Goal: Information Seeking & Learning: Compare options

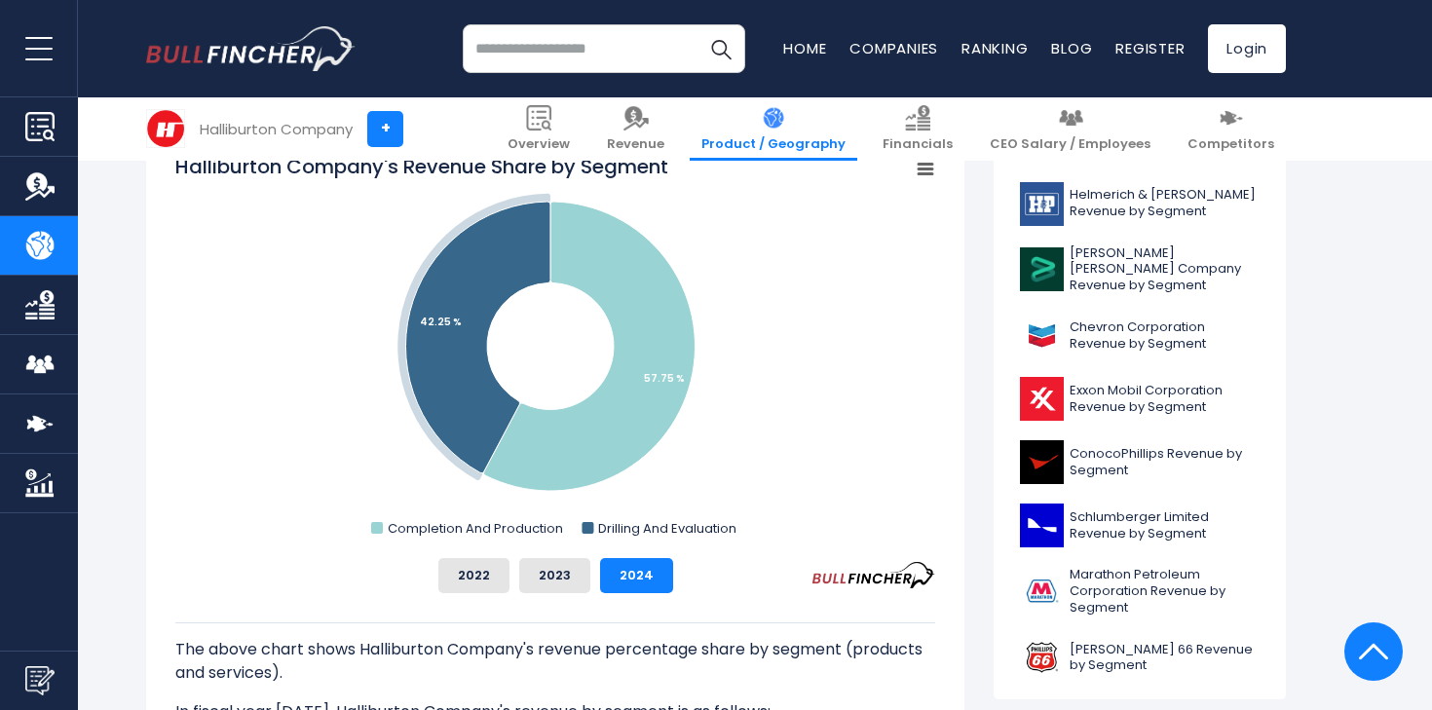
scroll to position [532, 0]
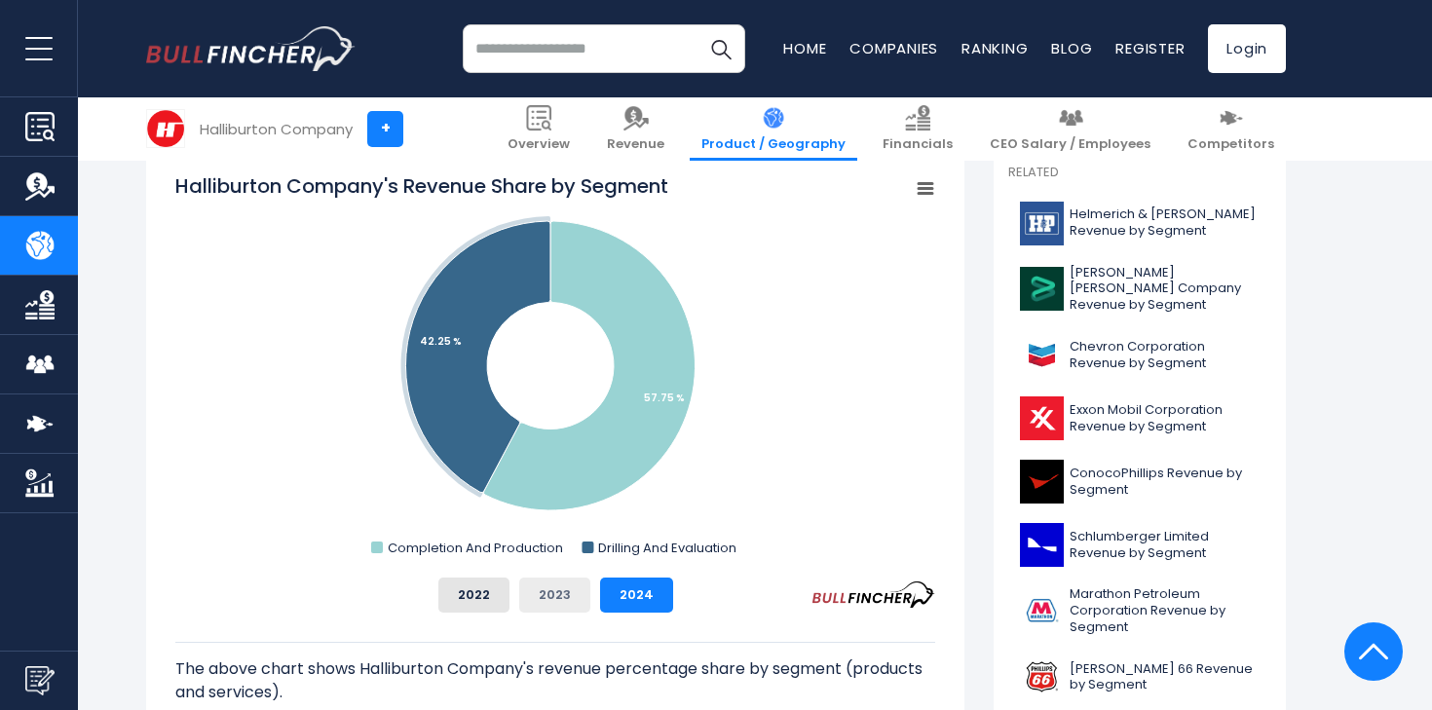
click at [566, 607] on button "2023" at bounding box center [554, 595] width 71 height 35
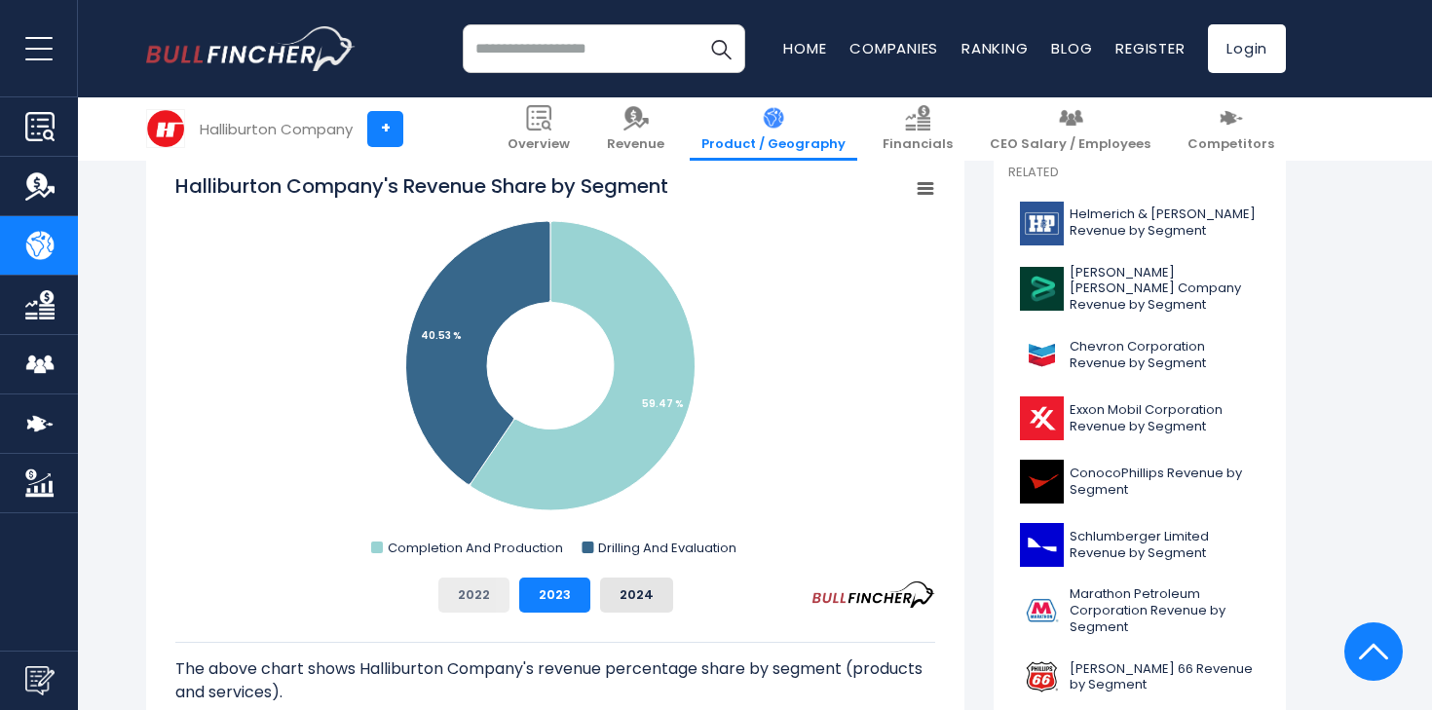
click at [491, 598] on button "2022" at bounding box center [473, 595] width 71 height 35
click at [521, 595] on button "2023" at bounding box center [554, 595] width 71 height 35
click at [634, 601] on button "2024" at bounding box center [636, 595] width 73 height 35
click at [547, 586] on button "2023" at bounding box center [554, 595] width 71 height 35
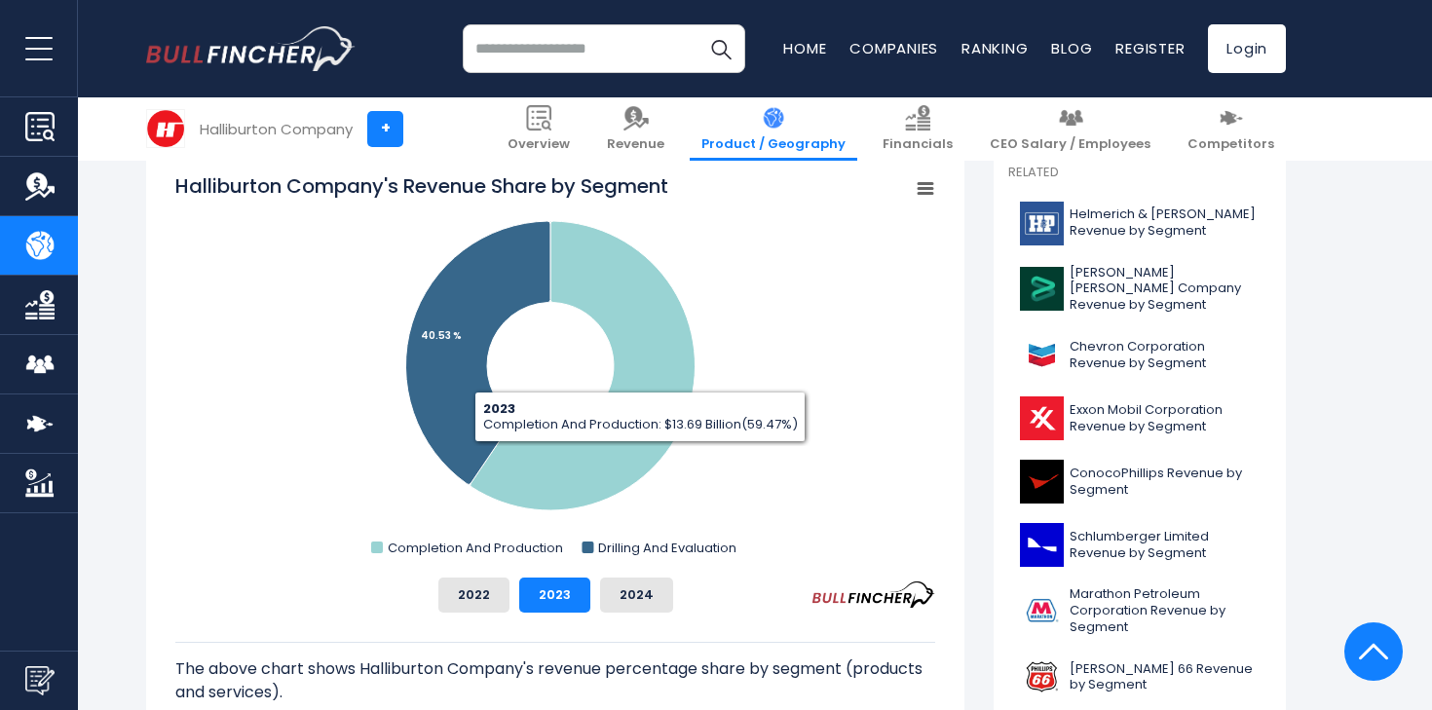
click at [913, 203] on rect "Halliburton Company's Revenue Share by Segment" at bounding box center [555, 367] width 760 height 390
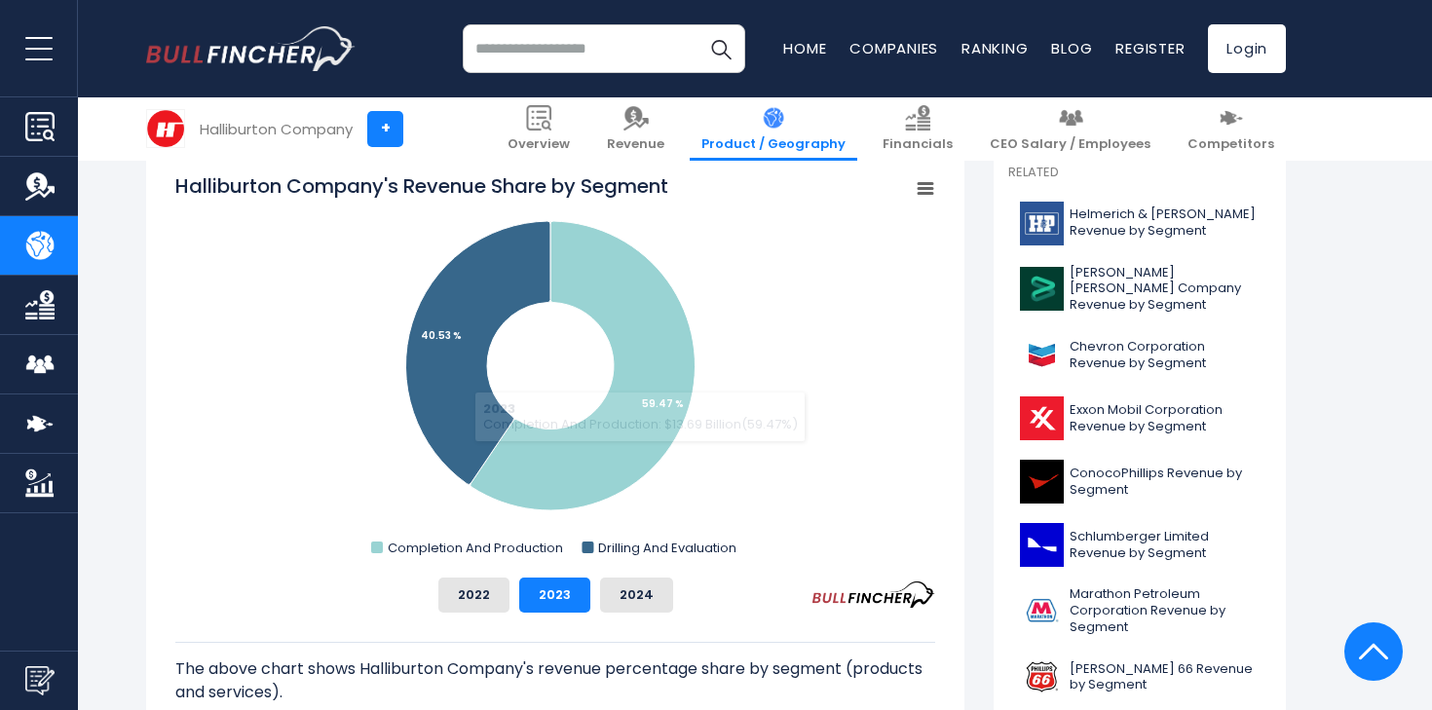
click at [919, 188] on icon "Halliburton Company's Revenue Share by Segment" at bounding box center [926, 189] width 14 height 10
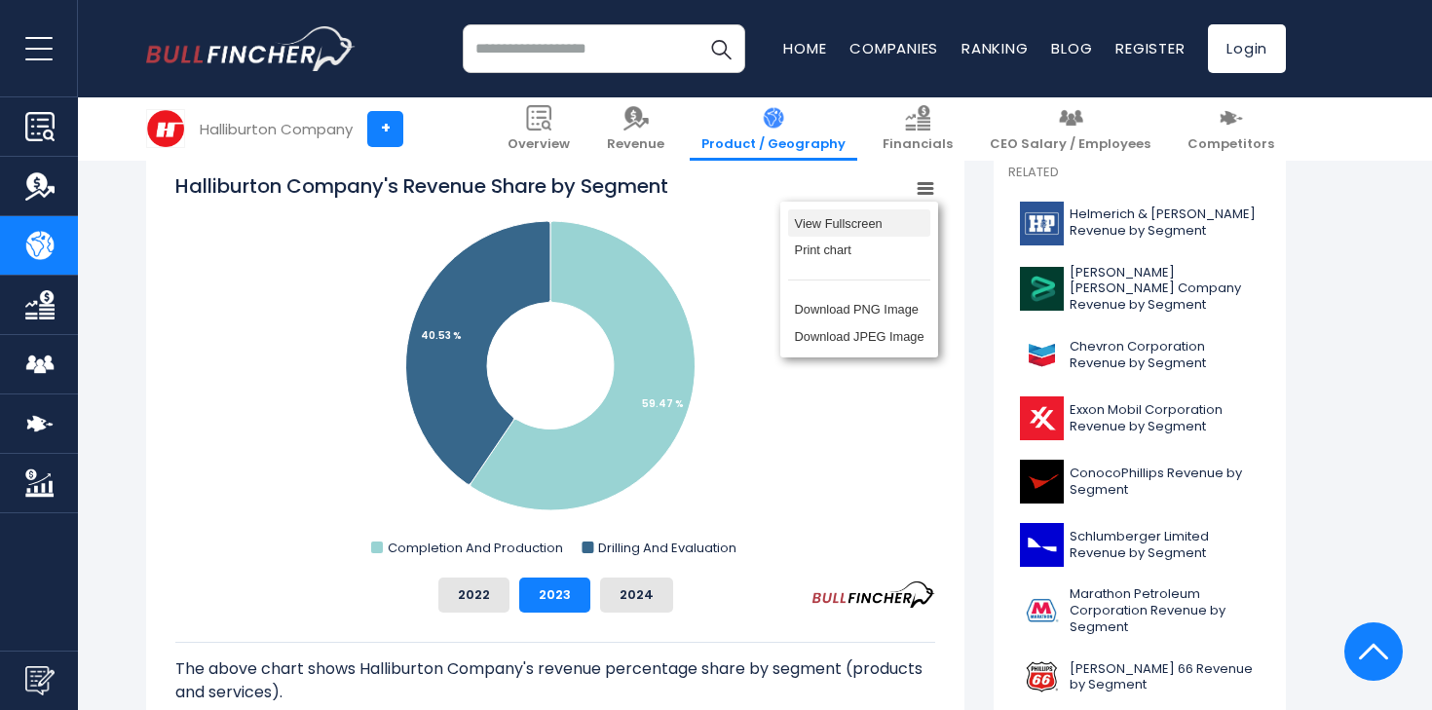
click at [866, 218] on li "View Fullscreen" at bounding box center [859, 222] width 142 height 27
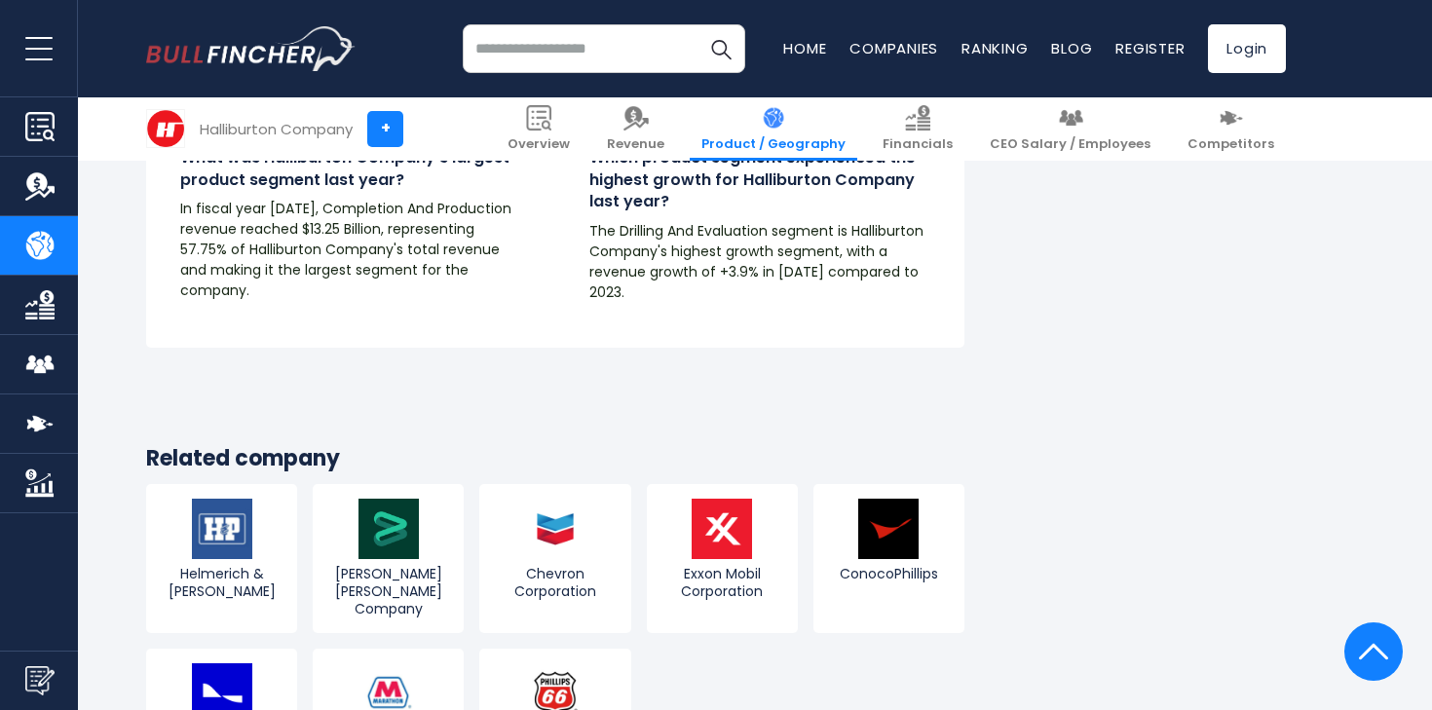
scroll to position [3576, 0]
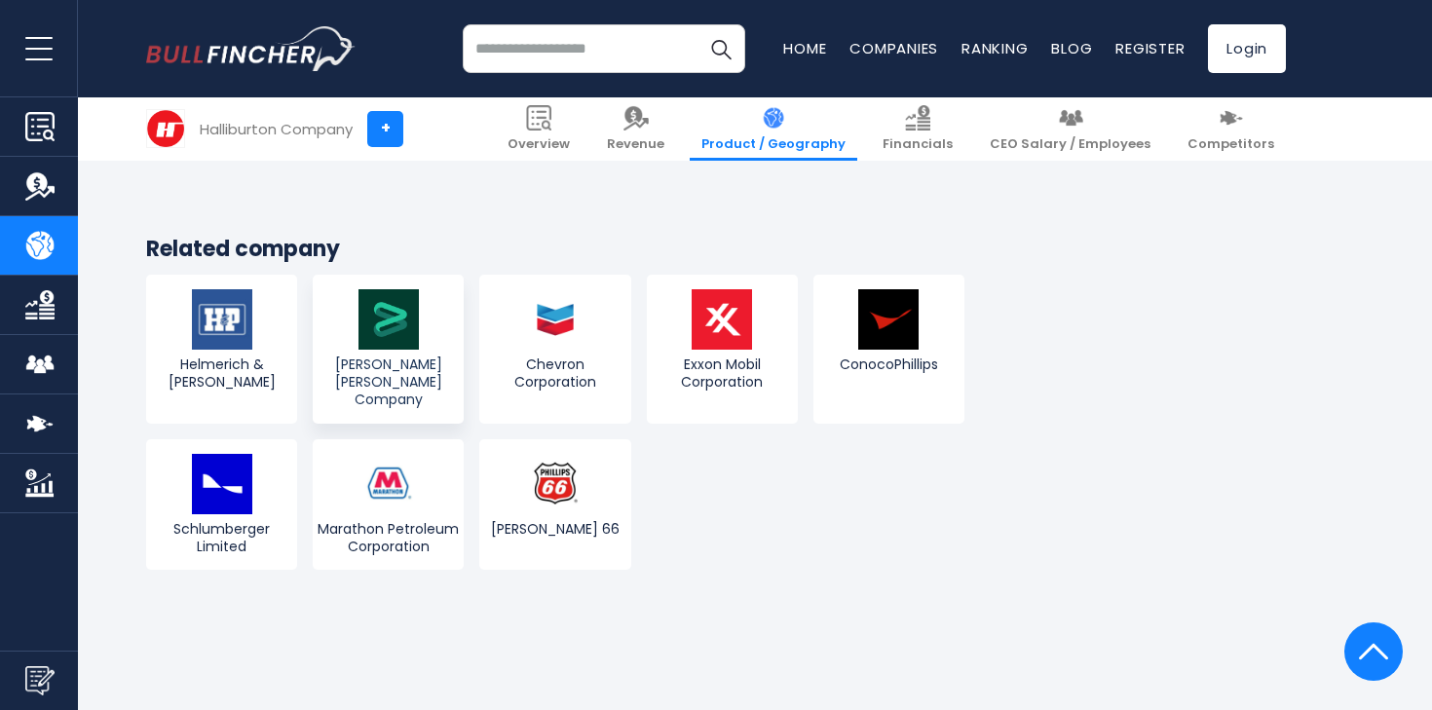
click at [394, 358] on span "[PERSON_NAME] [PERSON_NAME] Company" at bounding box center [388, 383] width 141 height 54
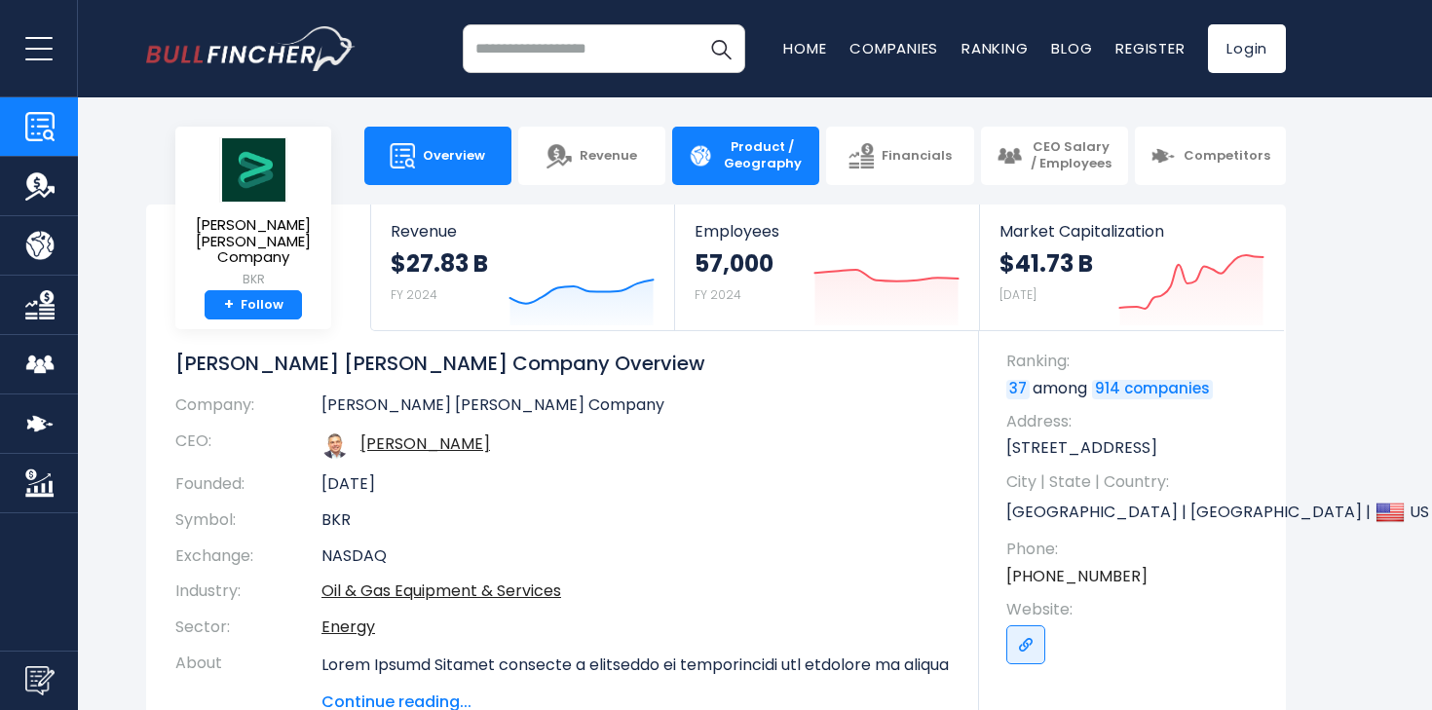
click at [759, 174] on link "Product / Geography" at bounding box center [745, 156] width 147 height 58
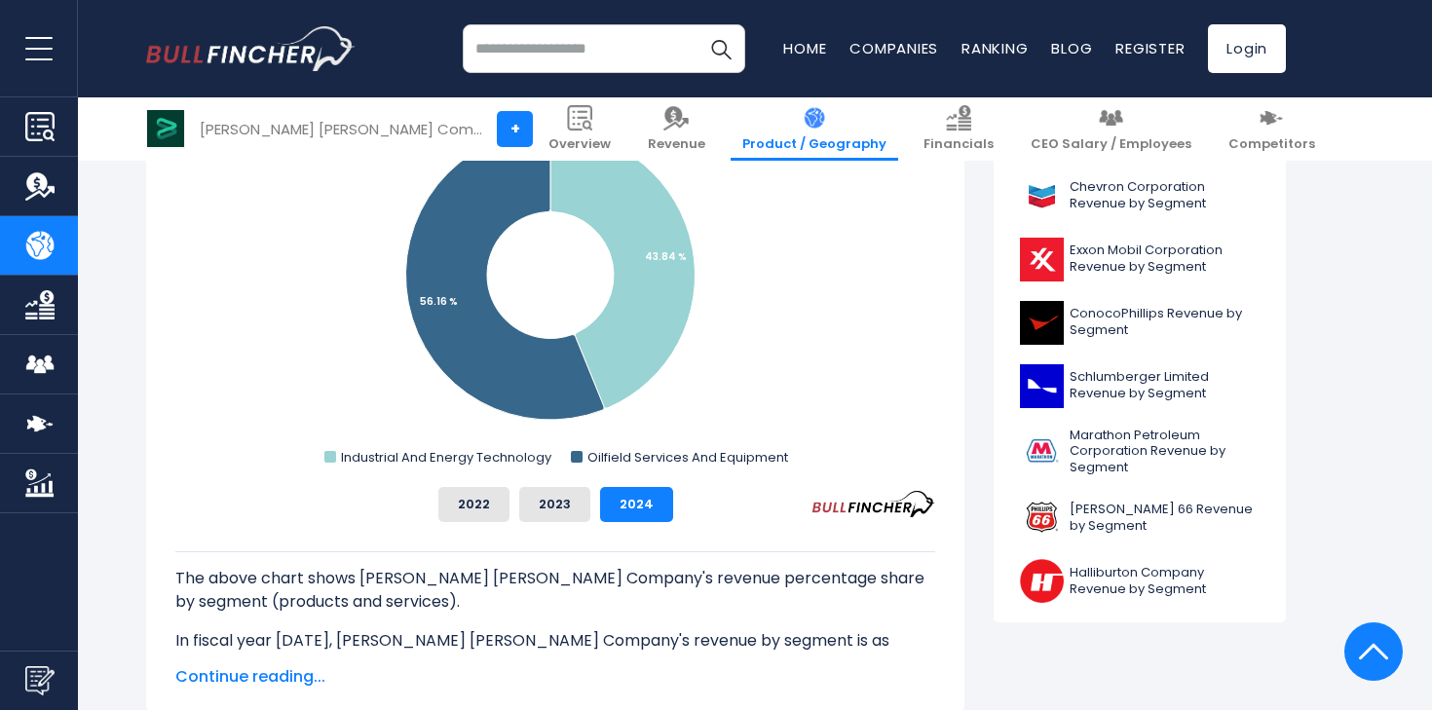
scroll to position [498, 0]
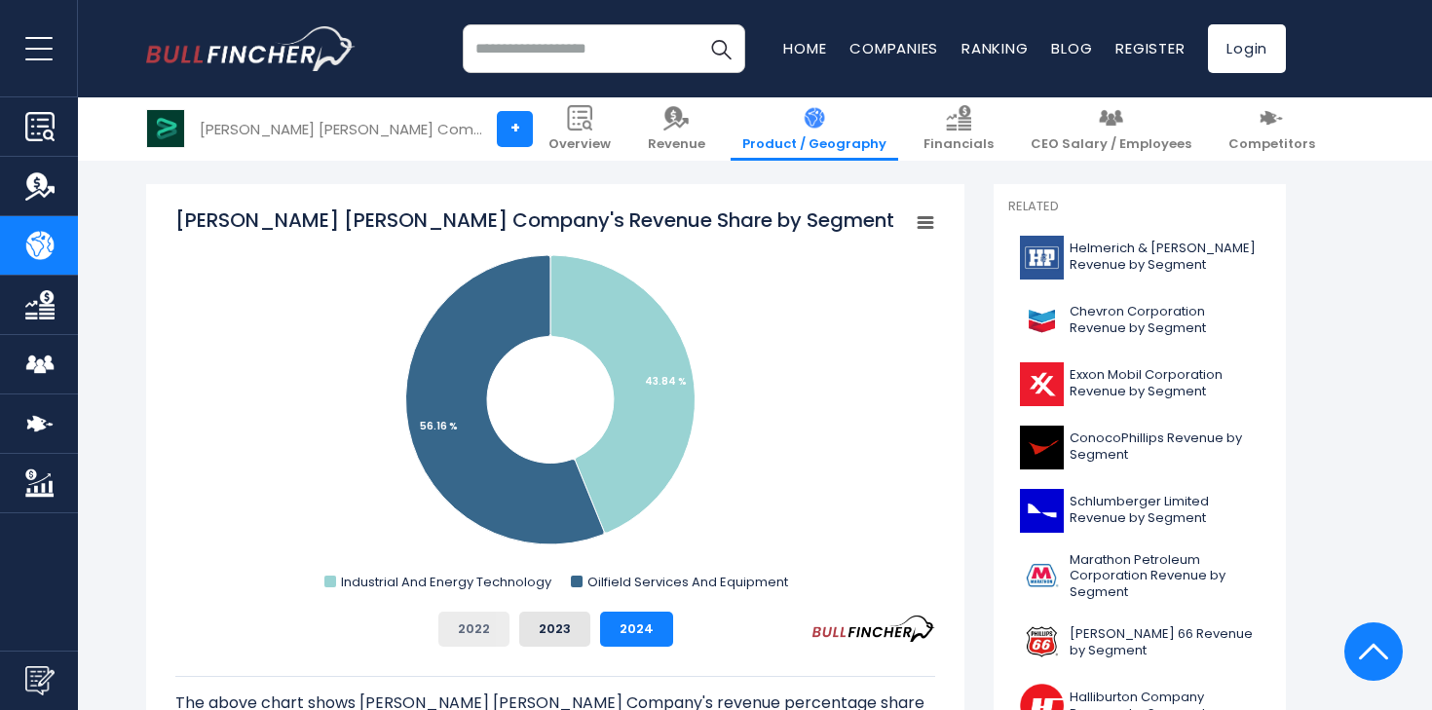
click at [496, 629] on button "2022" at bounding box center [473, 629] width 71 height 35
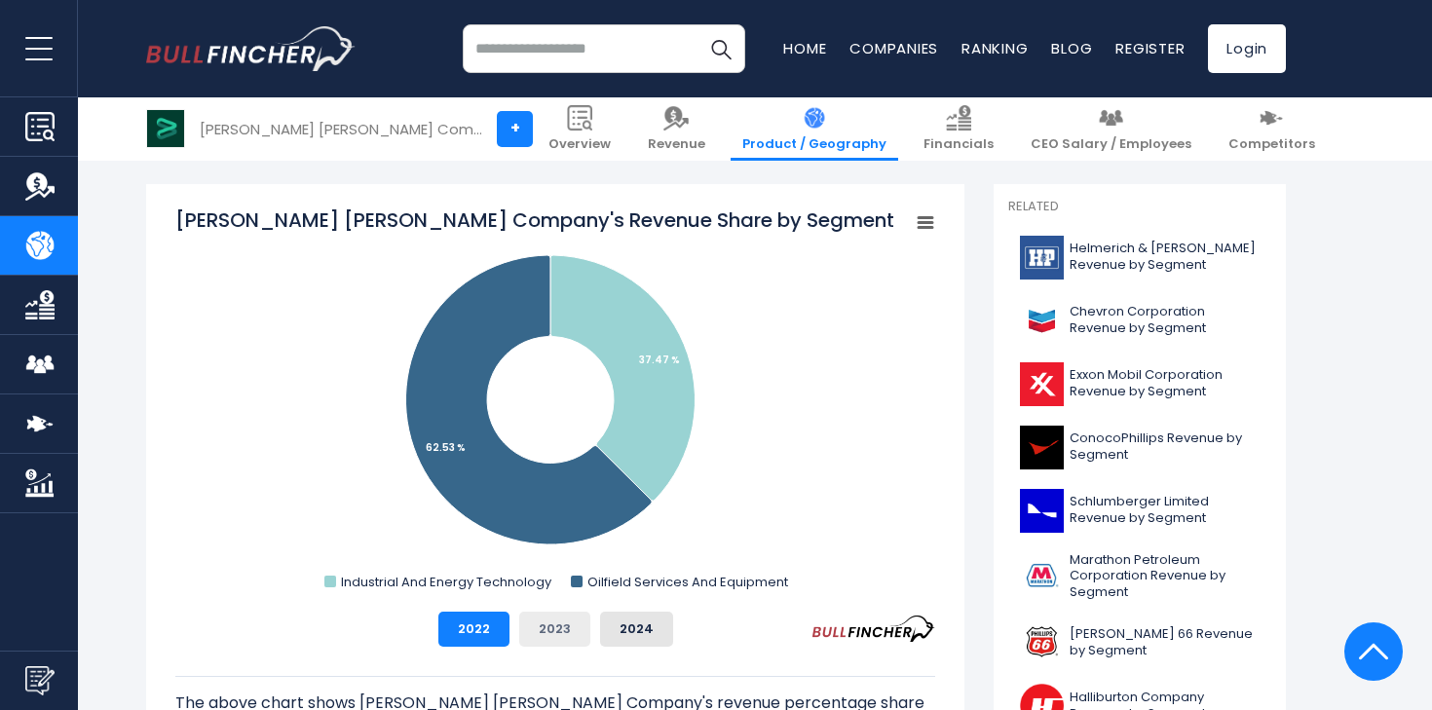
click at [541, 626] on button "2023" at bounding box center [554, 629] width 71 height 35
click at [623, 627] on button "2024" at bounding box center [636, 629] width 73 height 35
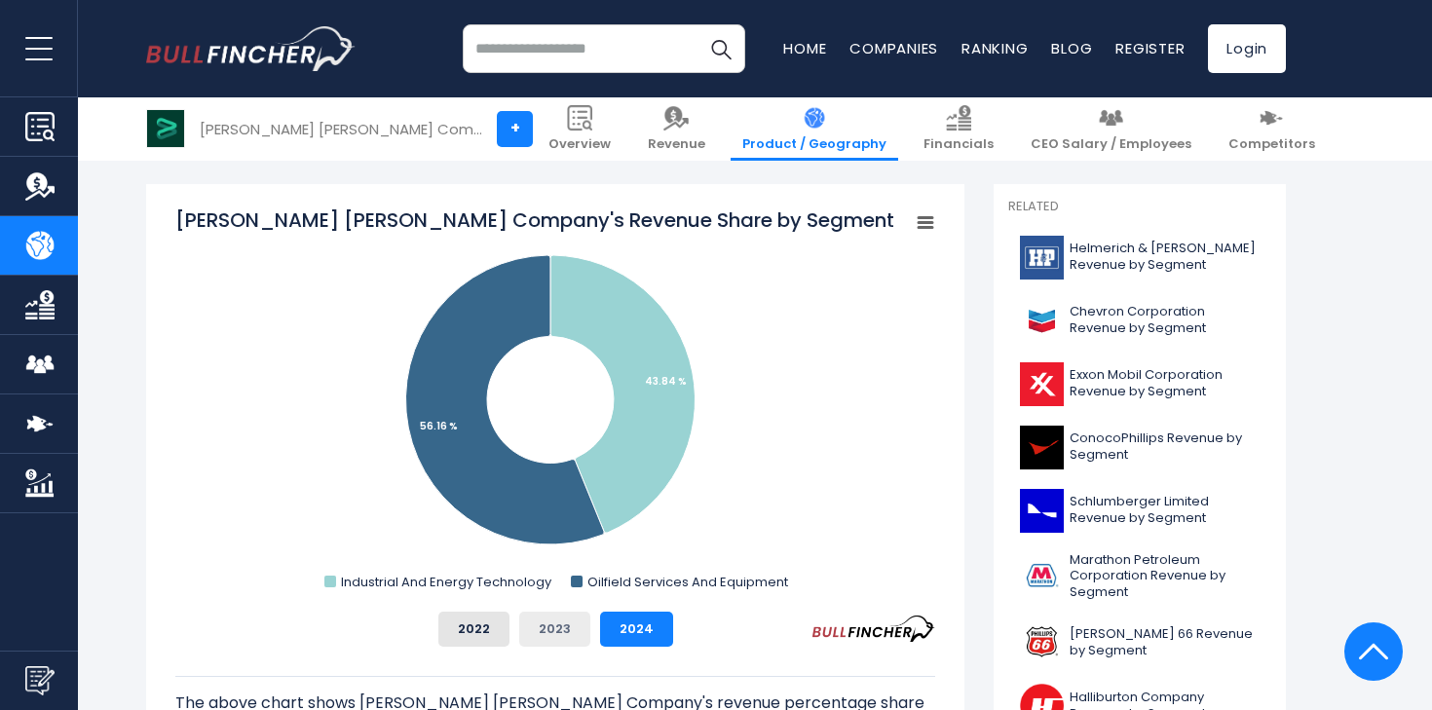
click at [566, 637] on button "2023" at bounding box center [554, 629] width 71 height 35
click at [459, 637] on button "2022" at bounding box center [473, 629] width 71 height 35
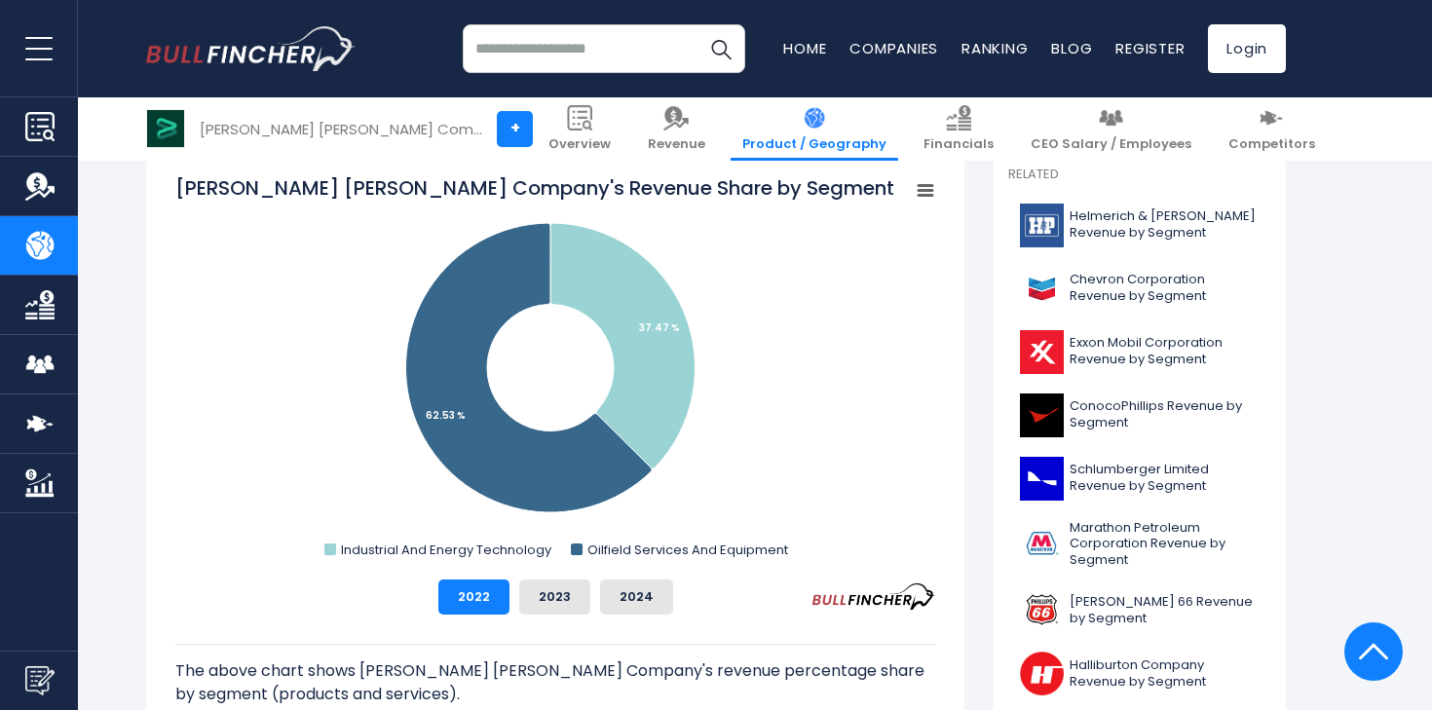
scroll to position [533, 0]
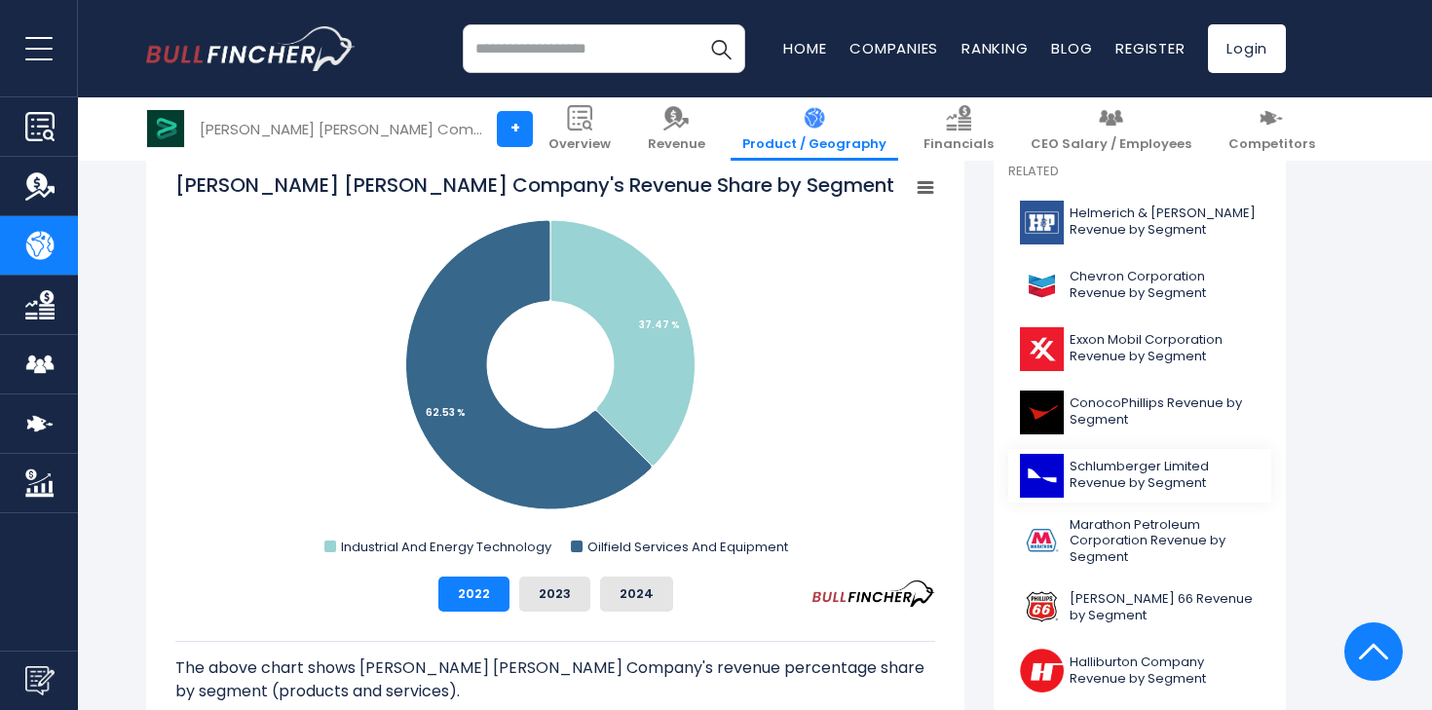
click at [1073, 475] on span "Schlumberger Limited Revenue by Segment" at bounding box center [1165, 475] width 190 height 33
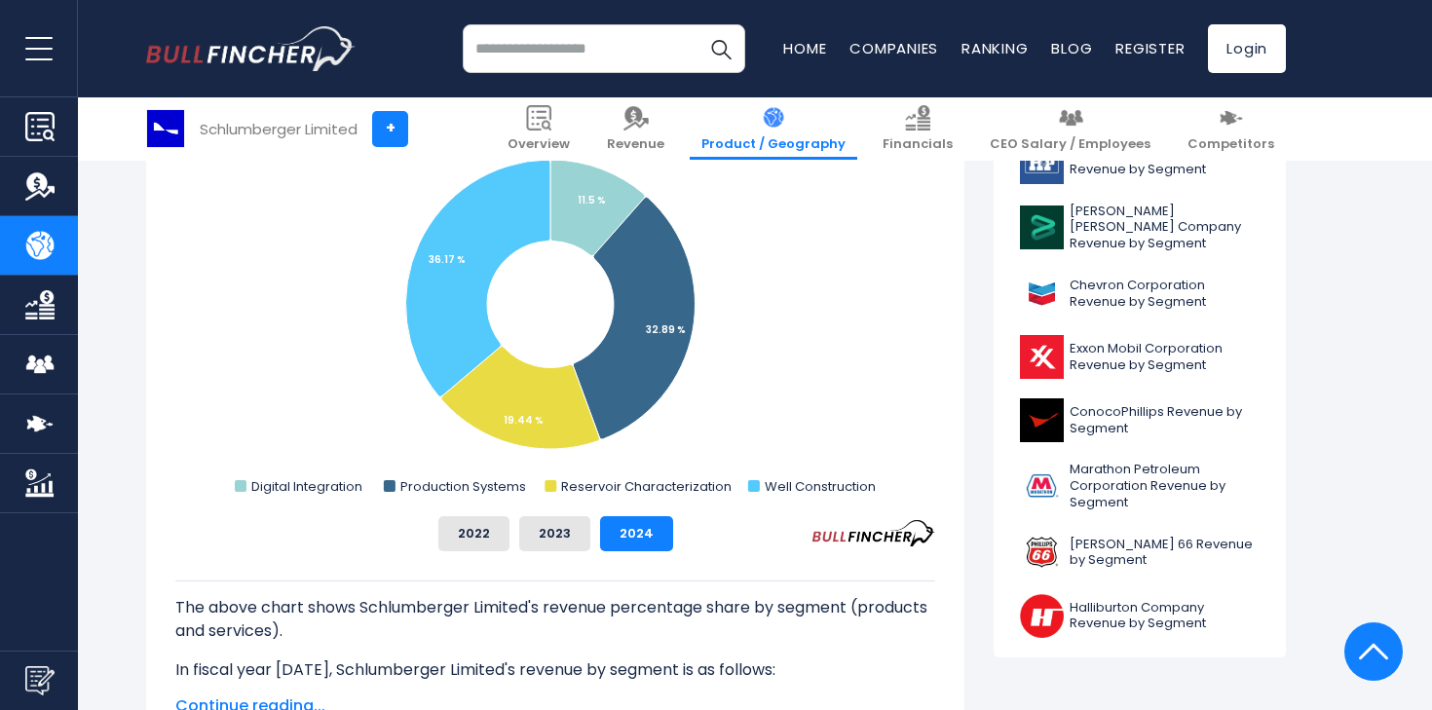
scroll to position [645, 0]
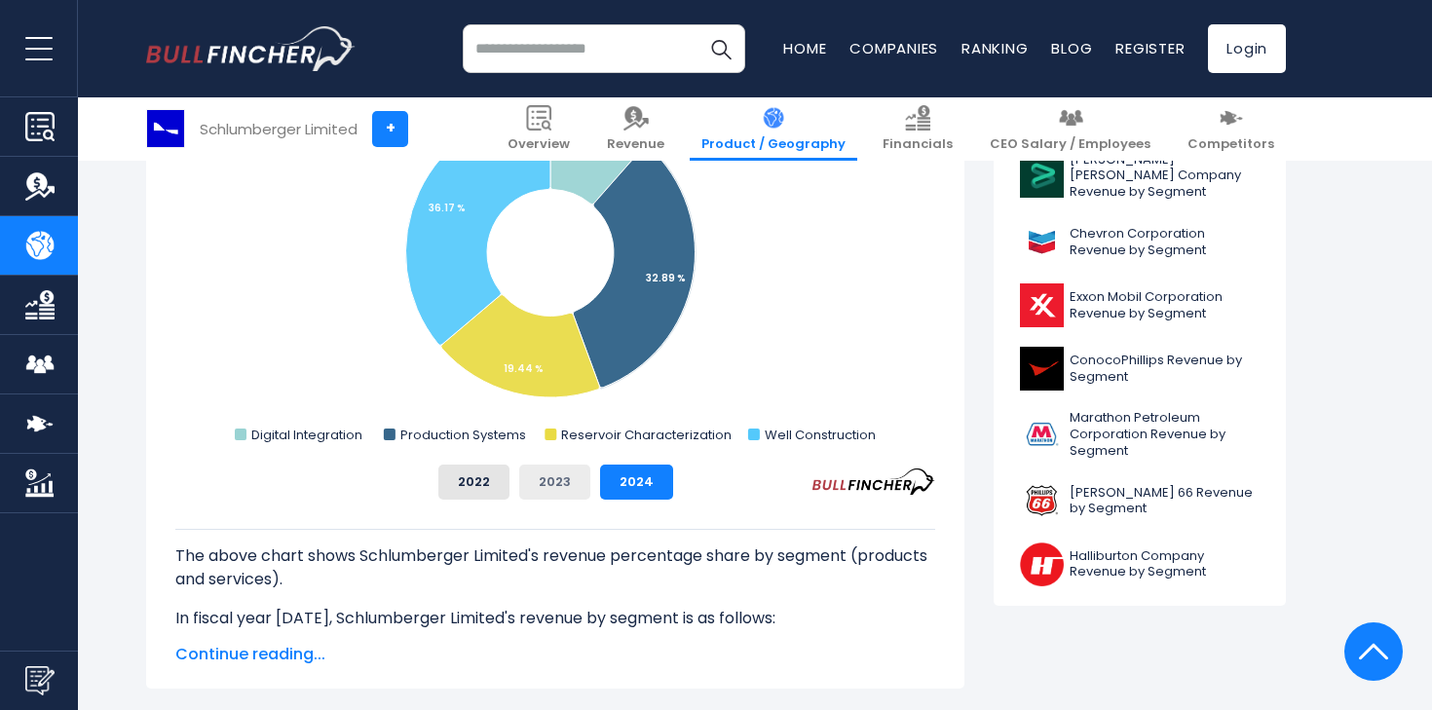
click at [586, 473] on button "2023" at bounding box center [554, 482] width 71 height 35
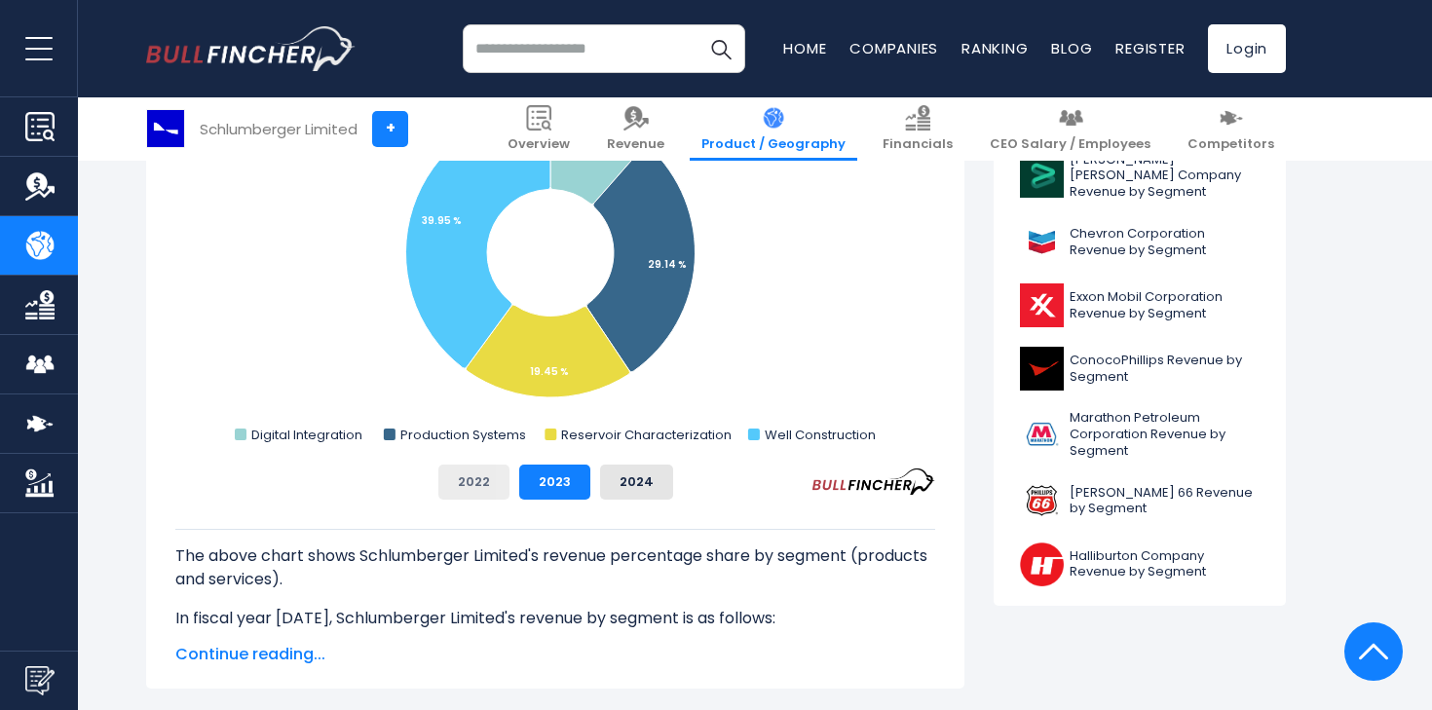
click at [479, 490] on button "2022" at bounding box center [473, 482] width 71 height 35
click at [652, 481] on button "2024" at bounding box center [636, 482] width 73 height 35
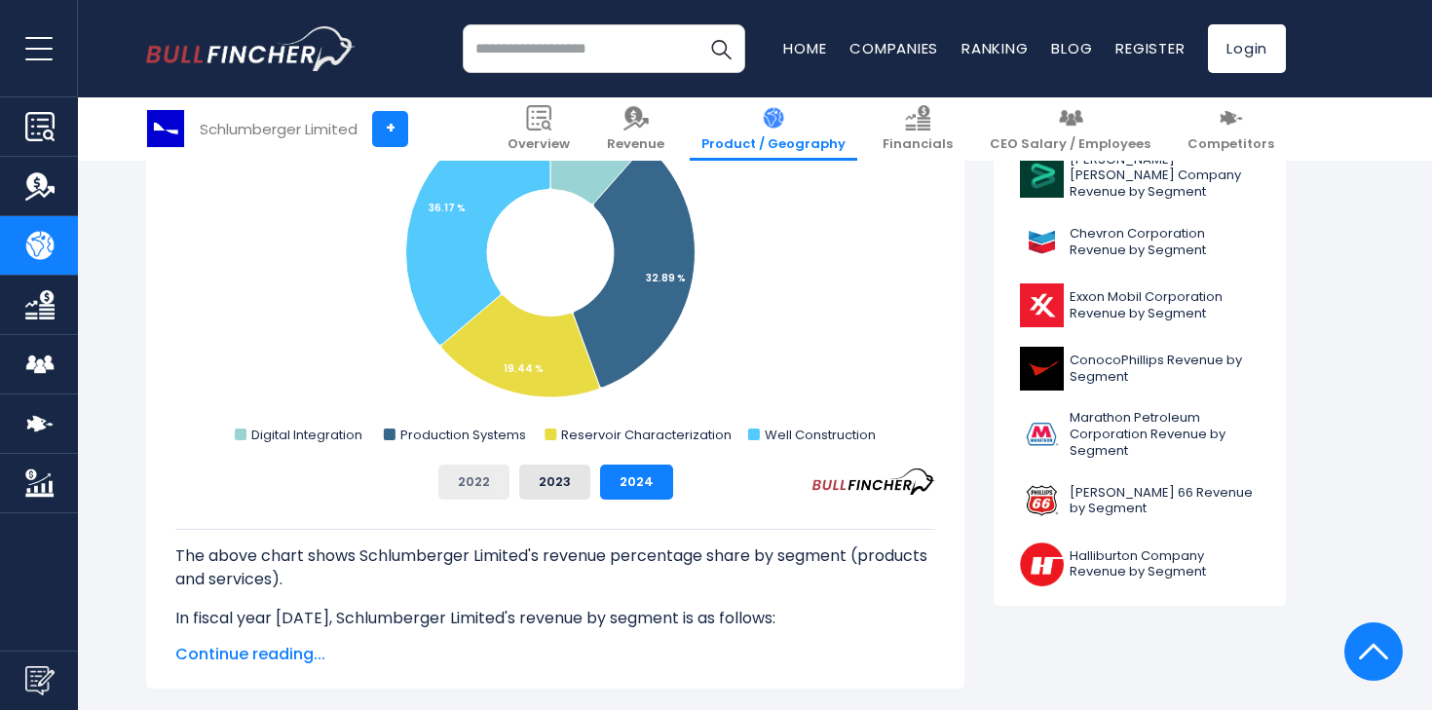
click at [465, 491] on button "2022" at bounding box center [473, 482] width 71 height 35
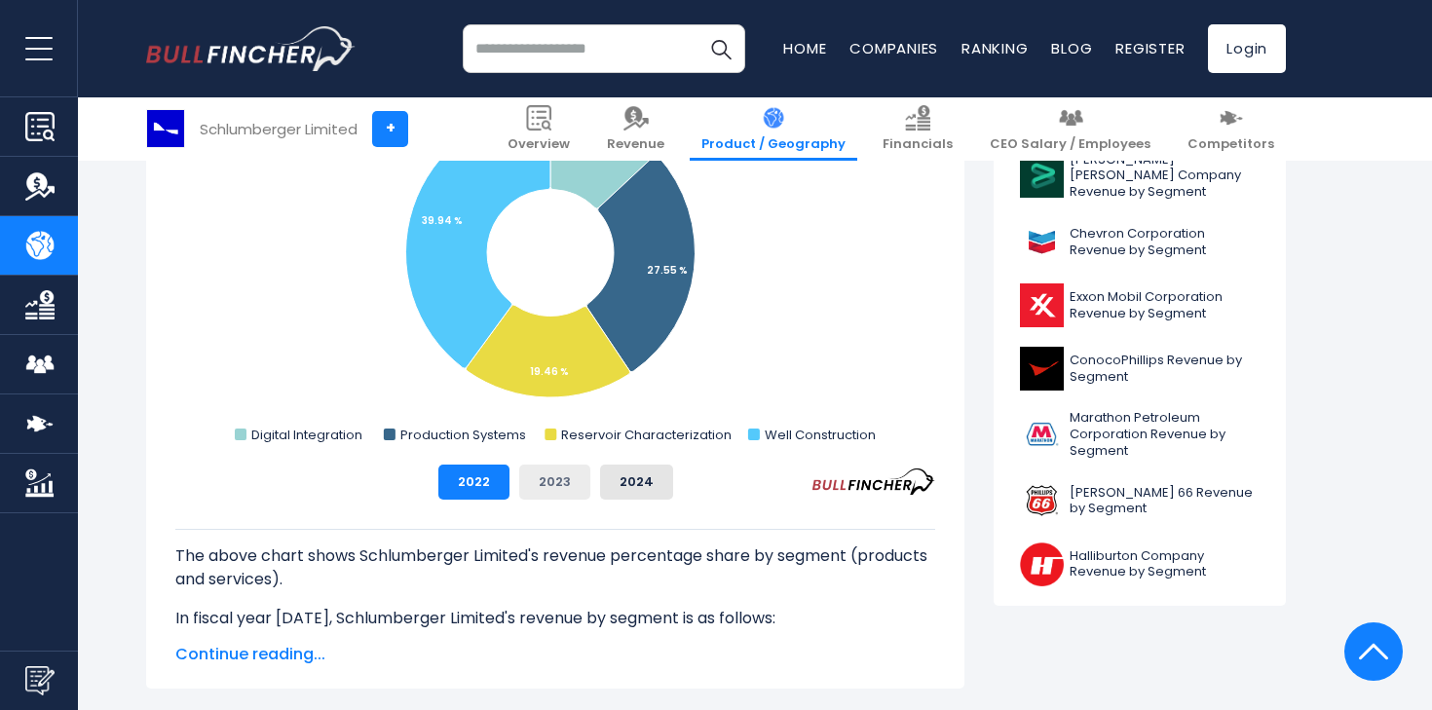
click at [560, 483] on button "2023" at bounding box center [554, 482] width 71 height 35
click at [610, 483] on button "2024" at bounding box center [636, 482] width 73 height 35
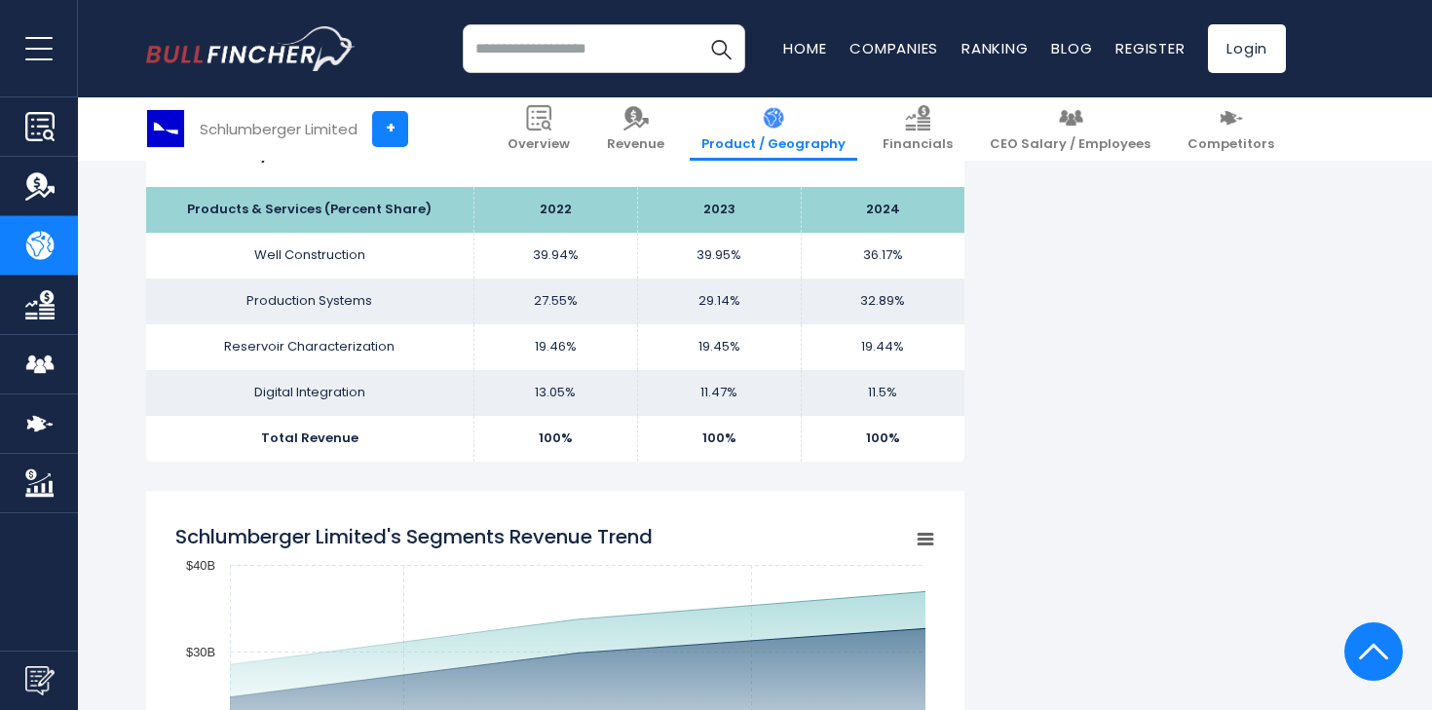
scroll to position [1251, 0]
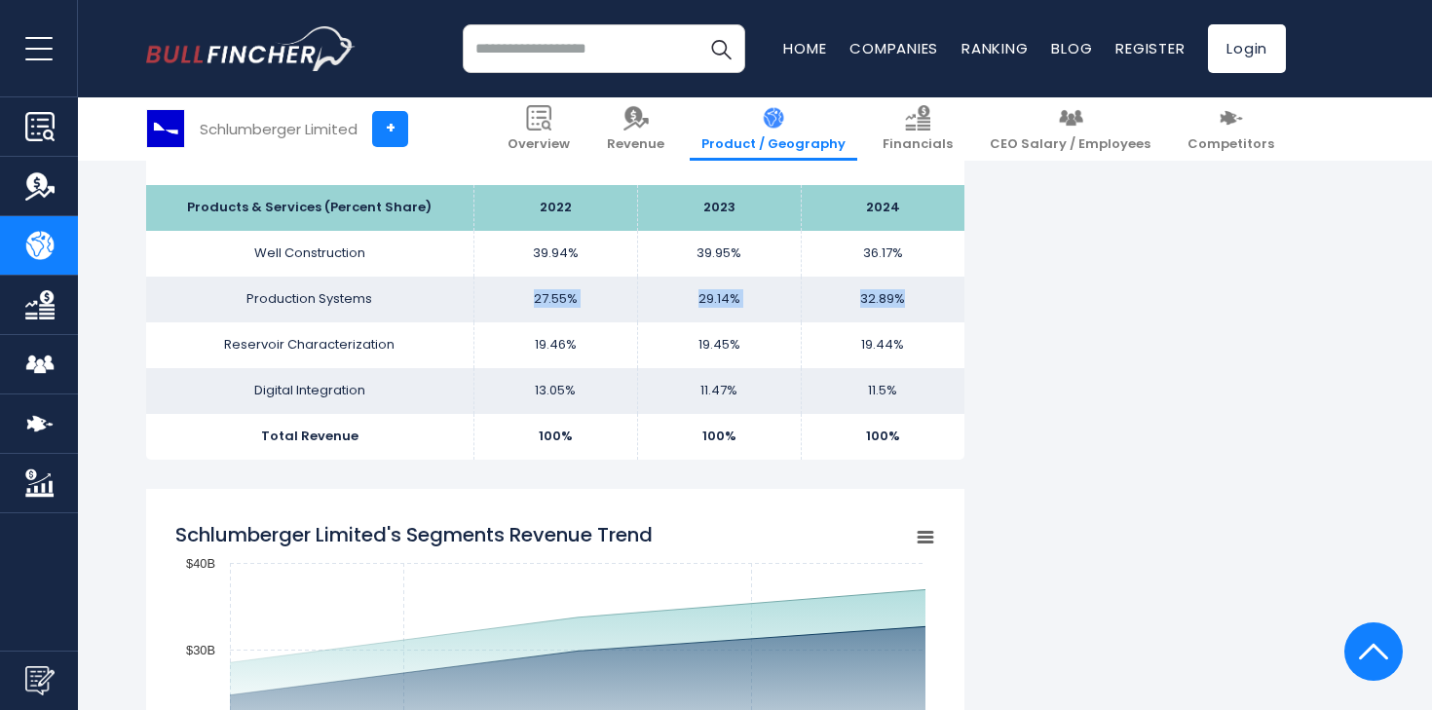
drag, startPoint x: 535, startPoint y: 297, endPoint x: 913, endPoint y: 297, distance: 377.9
click at [916, 297] on tr "Production Systems 27.55% 29.14% 32.89%" at bounding box center [555, 300] width 818 height 46
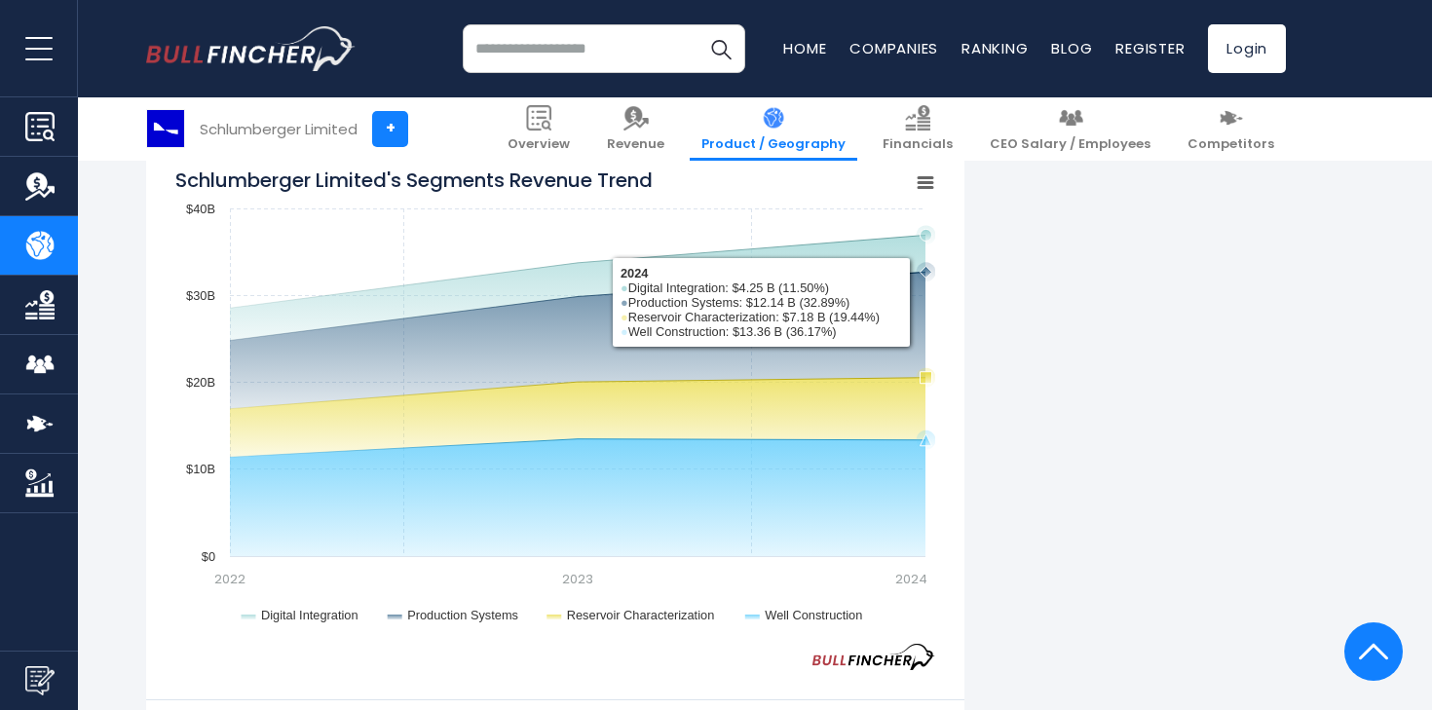
scroll to position [1612, 0]
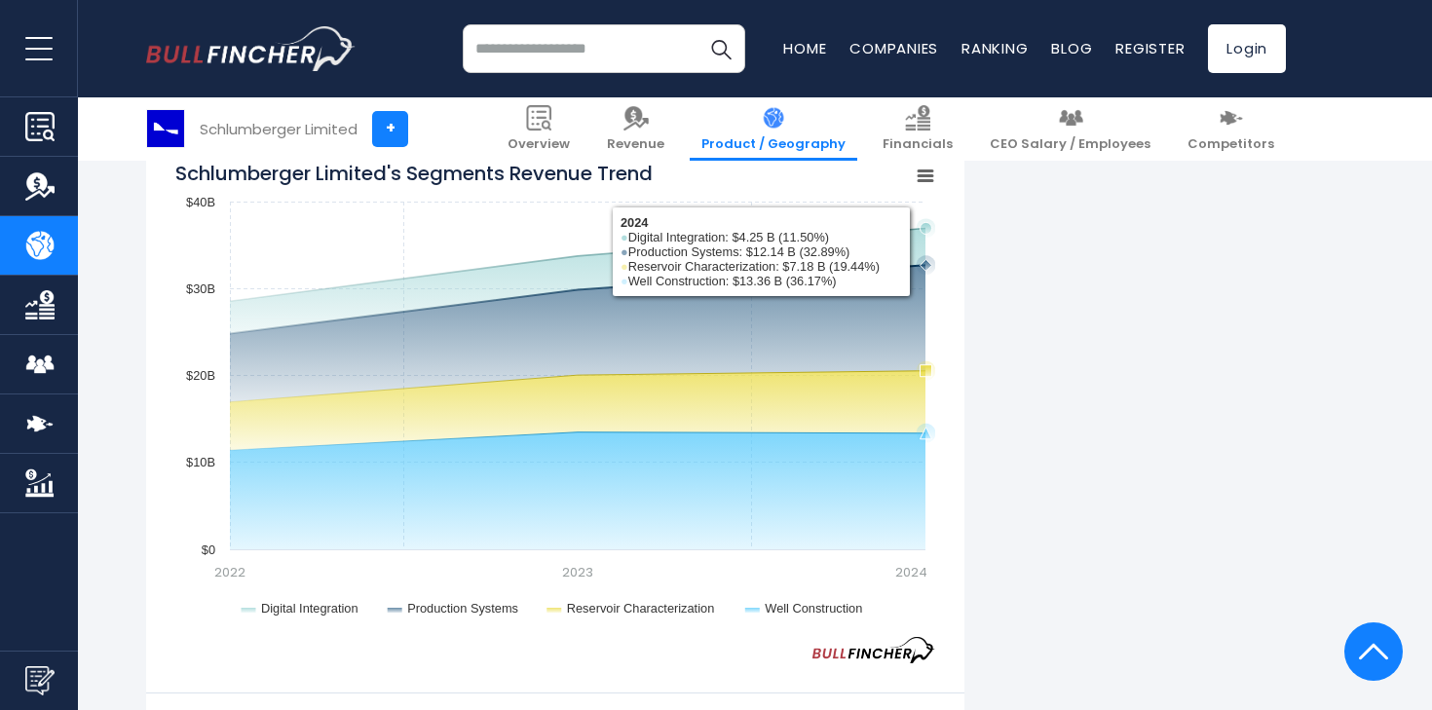
click at [917, 302] on rect "Schlumberger Limited's Segments Revenue Trend" at bounding box center [555, 393] width 760 height 487
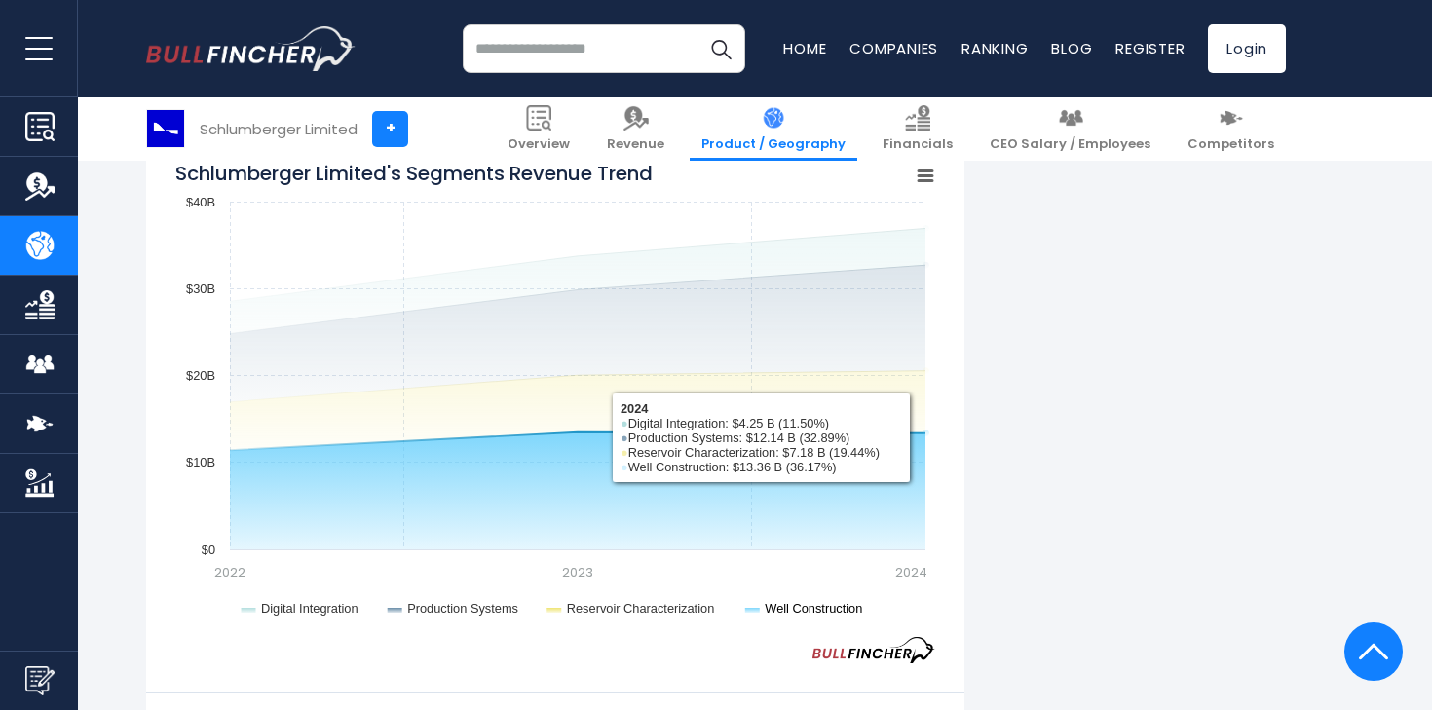
click at [811, 607] on text "Well Construction" at bounding box center [813, 608] width 97 height 15
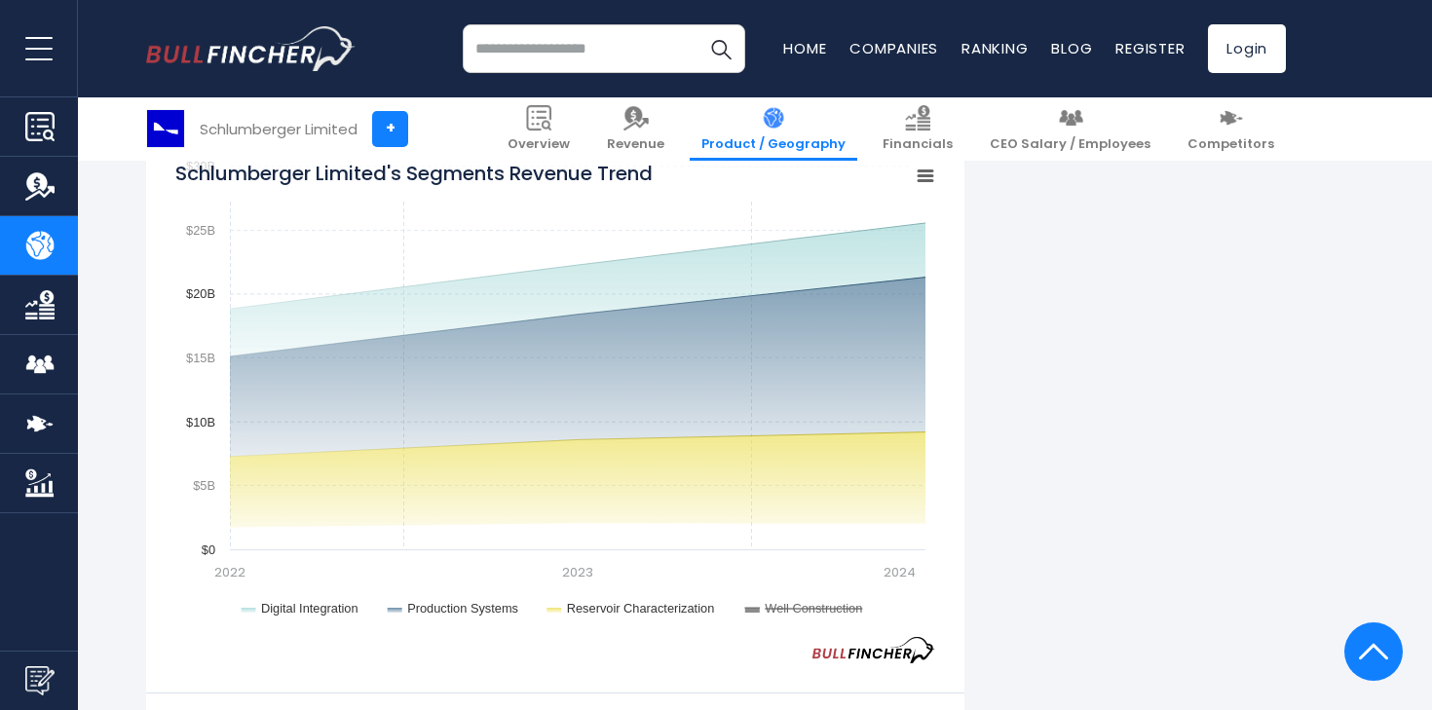
click at [627, 614] on text "Reservoir Characterization" at bounding box center [641, 608] width 148 height 15
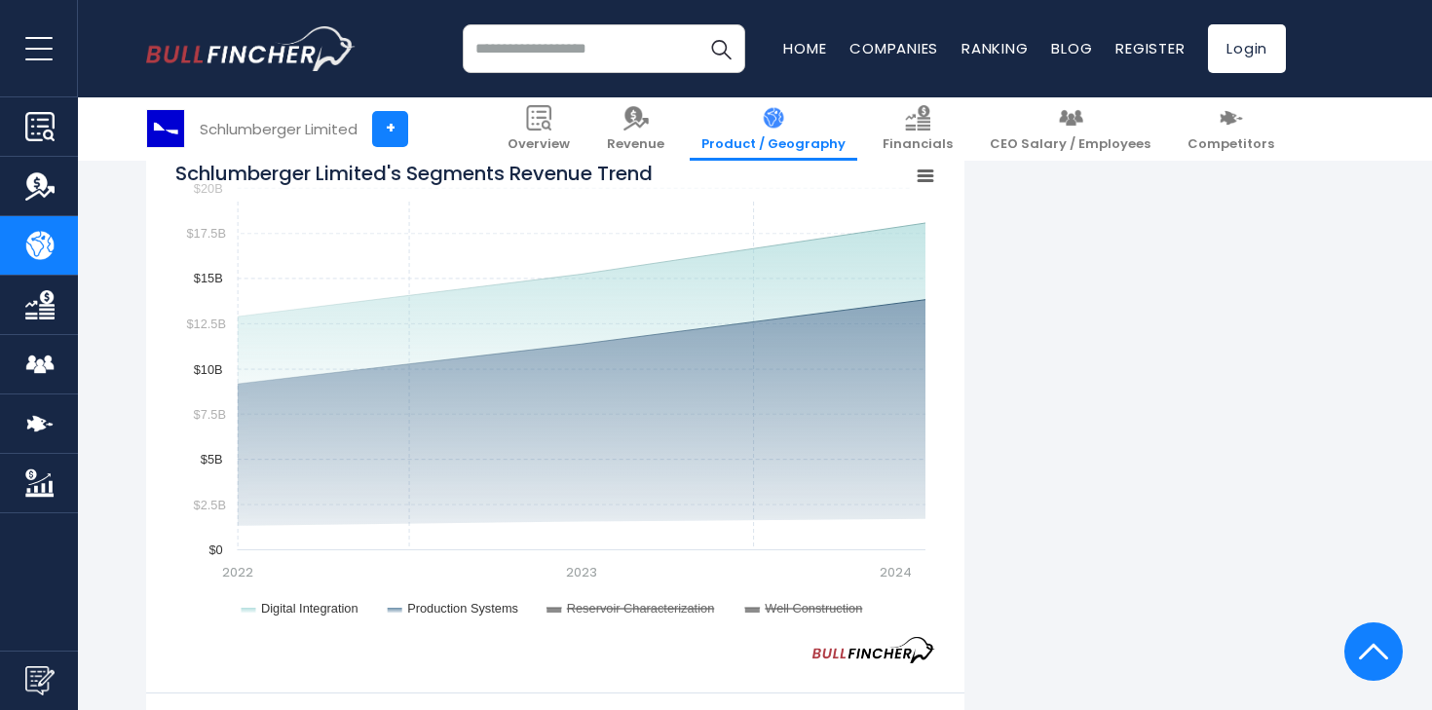
click at [441, 610] on text "Production Systems" at bounding box center [462, 608] width 111 height 15
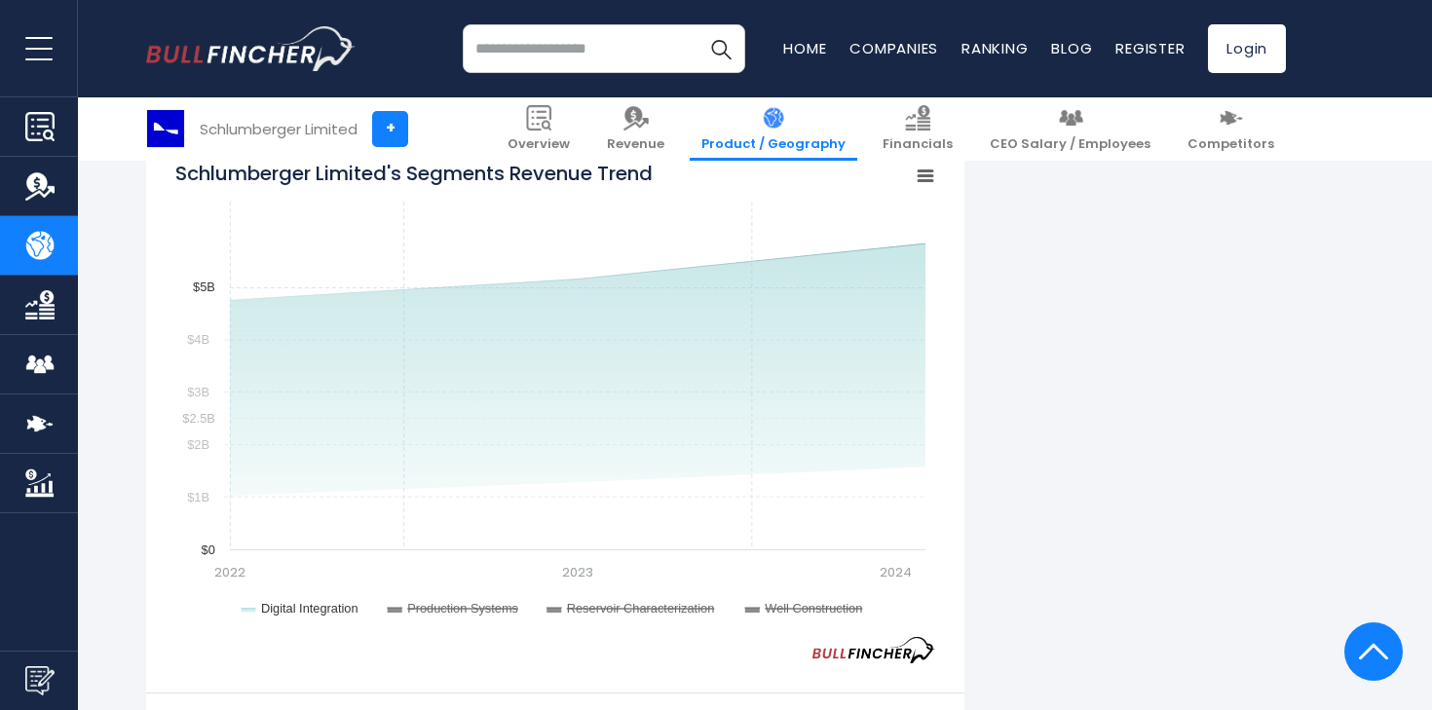
click at [282, 611] on text "Digital Integration" at bounding box center [309, 608] width 97 height 15
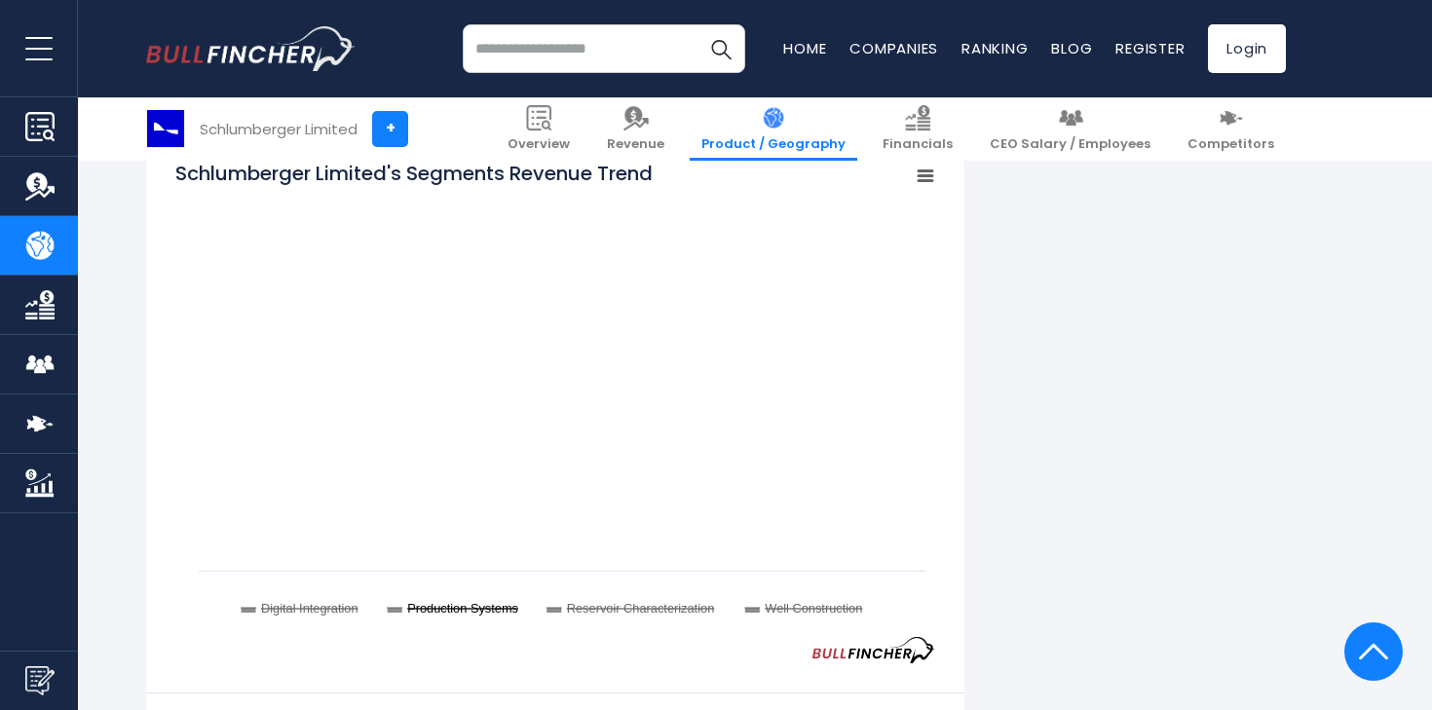
click at [419, 611] on text "Production Systems" at bounding box center [462, 608] width 111 height 15
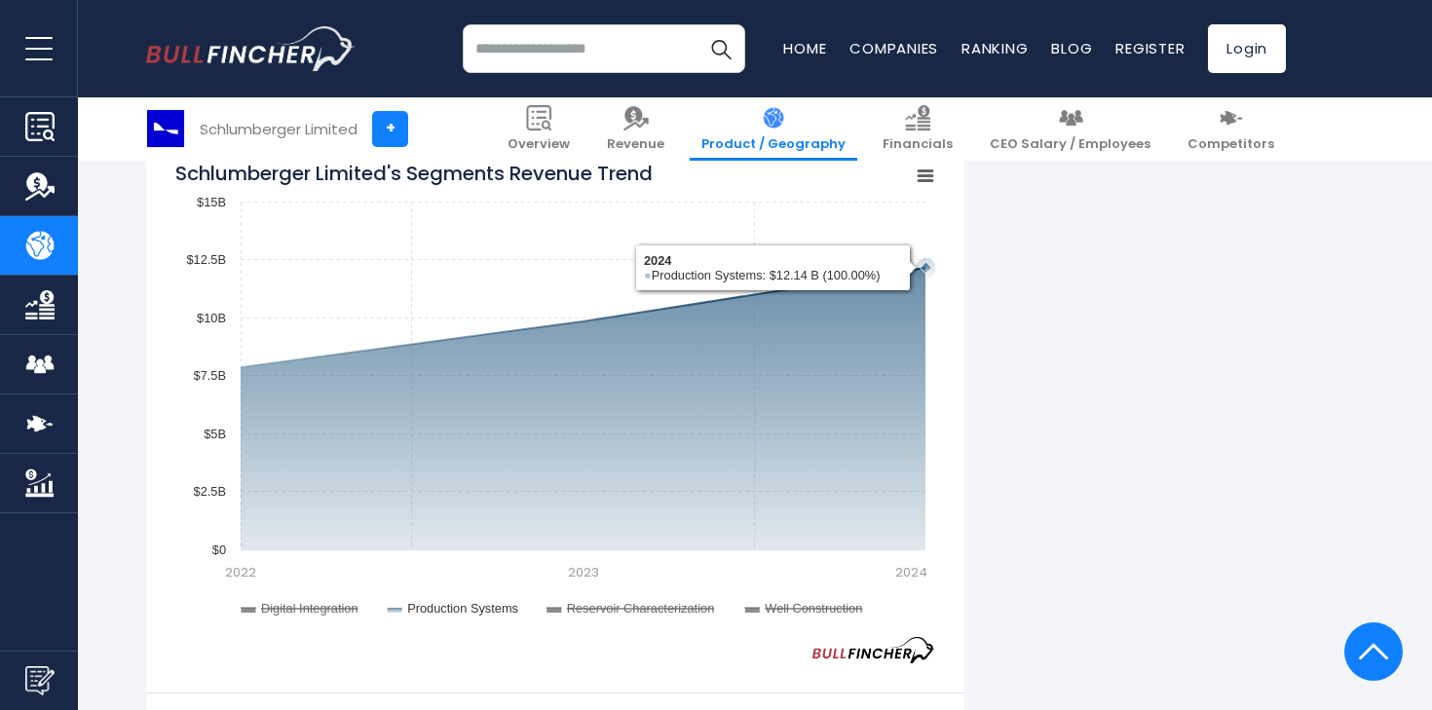
click at [920, 269] on icon "Schlumberger Limited's Segments Revenue Trend" at bounding box center [926, 267] width 19 height 19
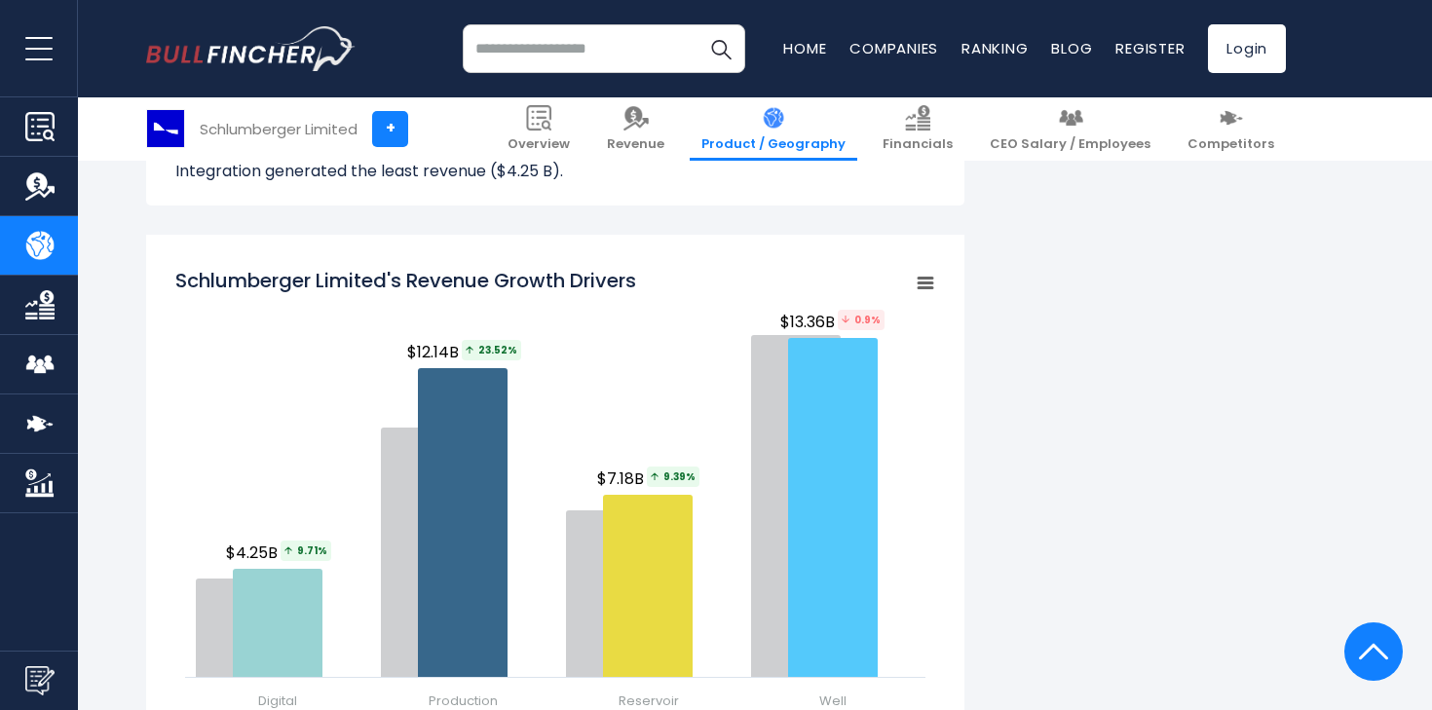
scroll to position [2224, 0]
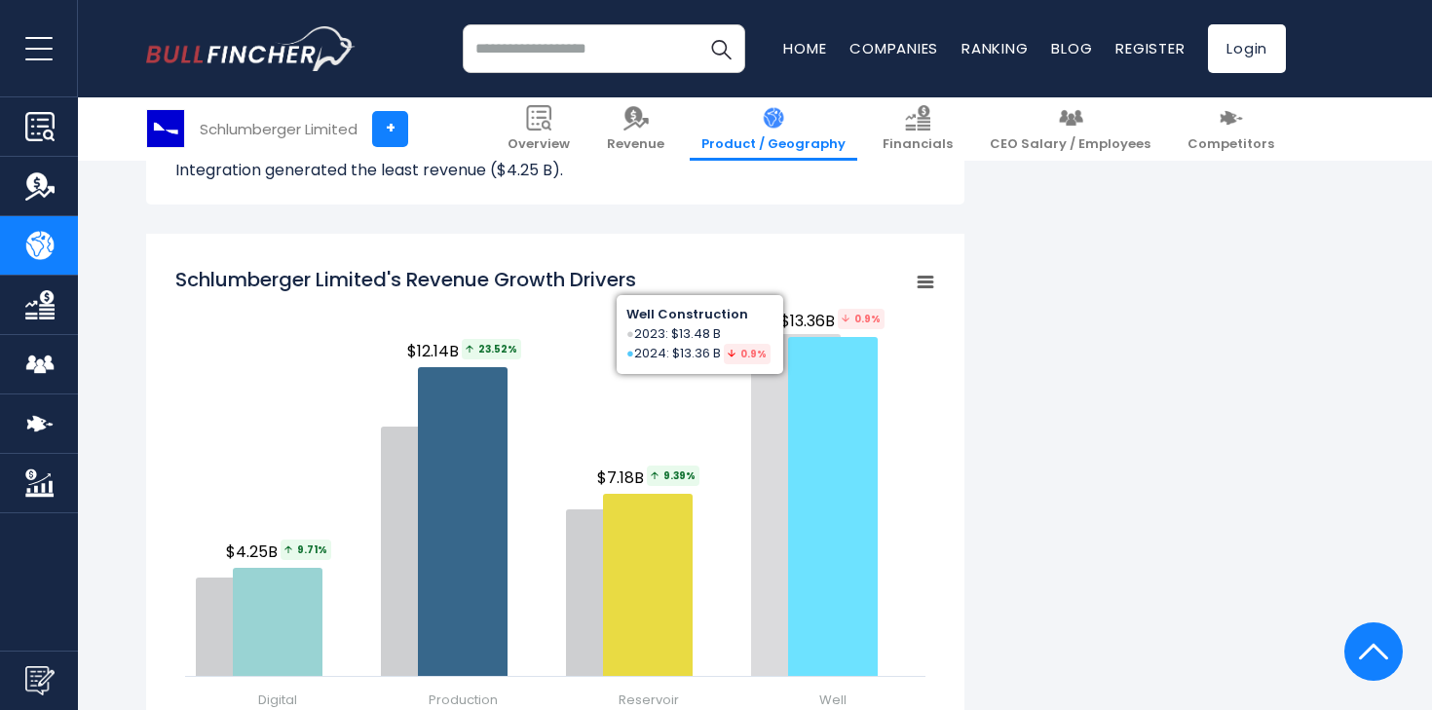
click at [837, 469] on icon "Schlumberger Limited's Revenue Growth Drivers" at bounding box center [833, 506] width 90 height 339
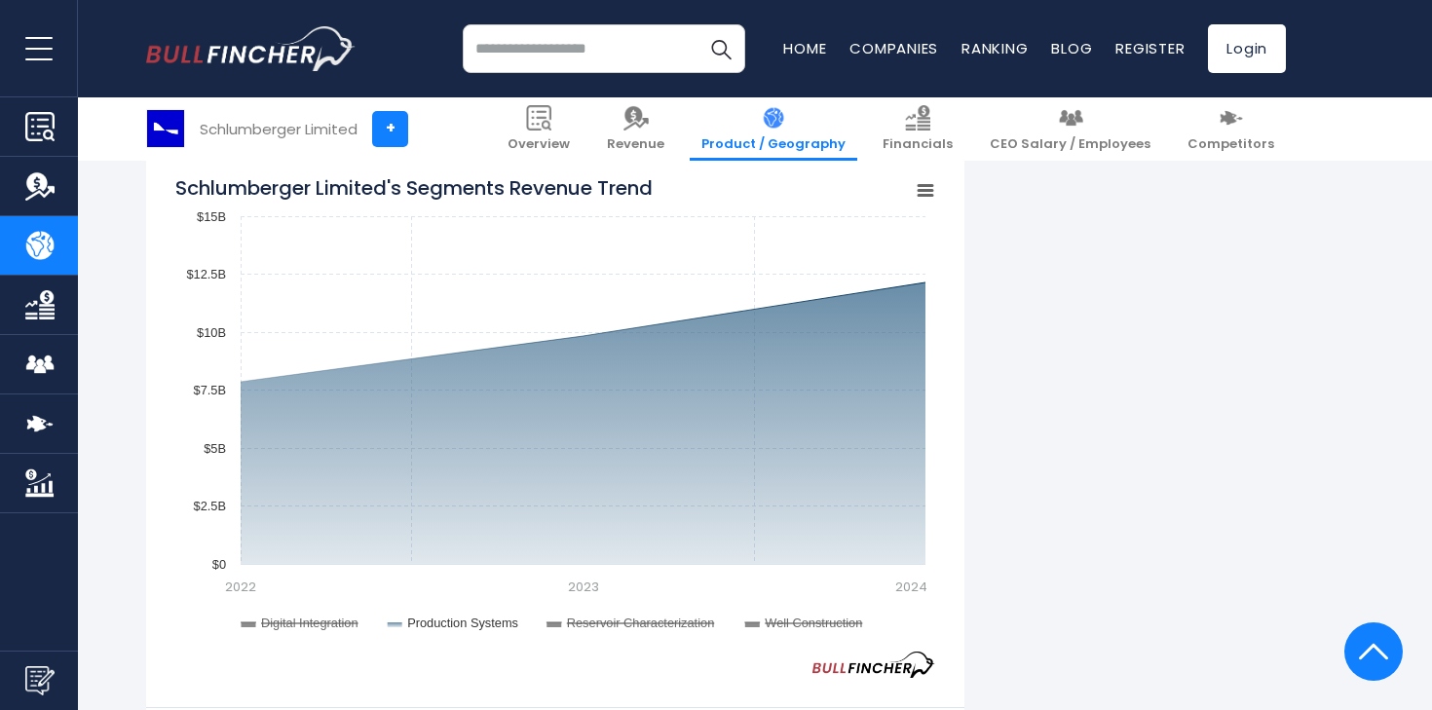
scroll to position [1577, 0]
